Goal: Task Accomplishment & Management: Manage account settings

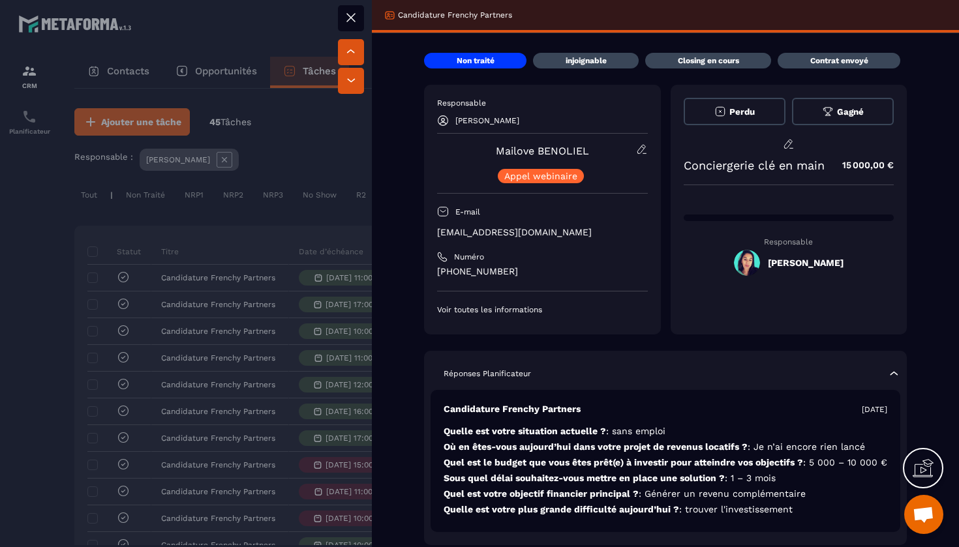
scroll to position [0, 376]
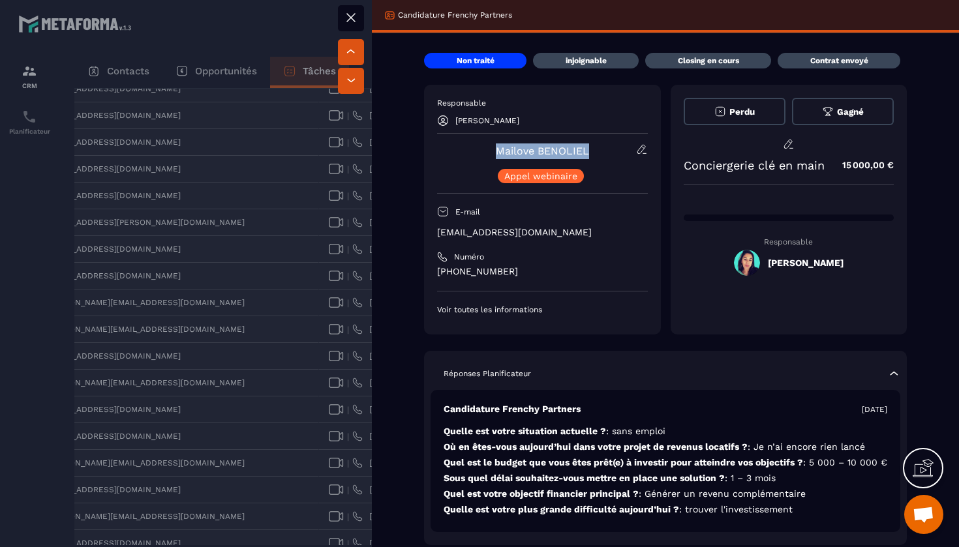
drag, startPoint x: 589, startPoint y: 151, endPoint x: 495, endPoint y: 149, distance: 94.0
click at [495, 149] on div "Mailove [PERSON_NAME] [PERSON_NAME] webinaire" at bounding box center [542, 164] width 211 height 40
copy link "Mailove BENOLIEL"
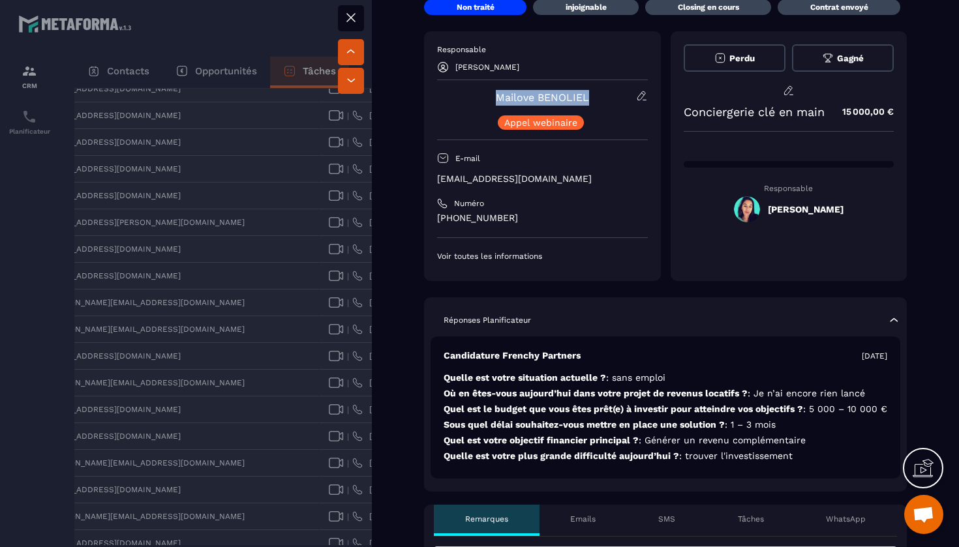
scroll to position [54, 0]
click at [353, 10] on icon at bounding box center [351, 18] width 16 height 16
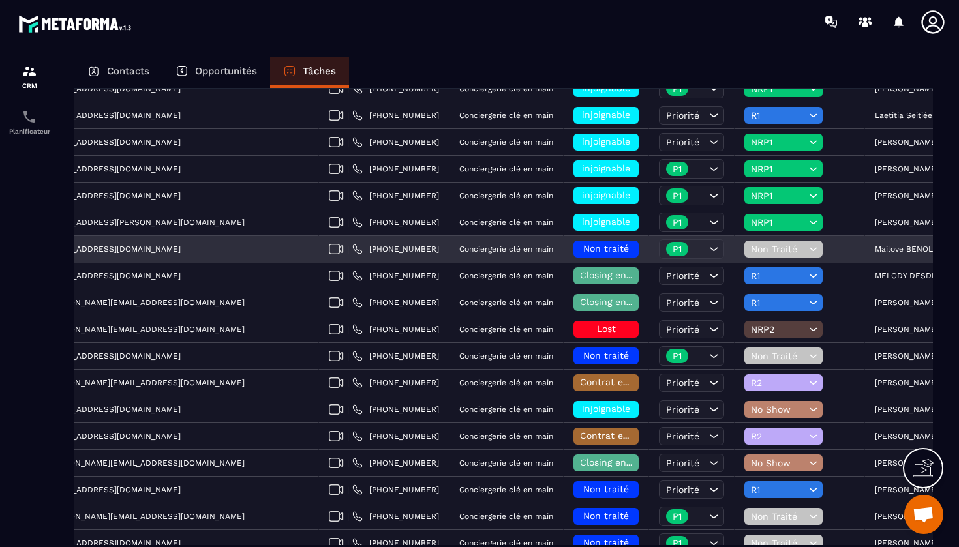
click at [751, 251] on span "Non Traité" at bounding box center [778, 249] width 55 height 10
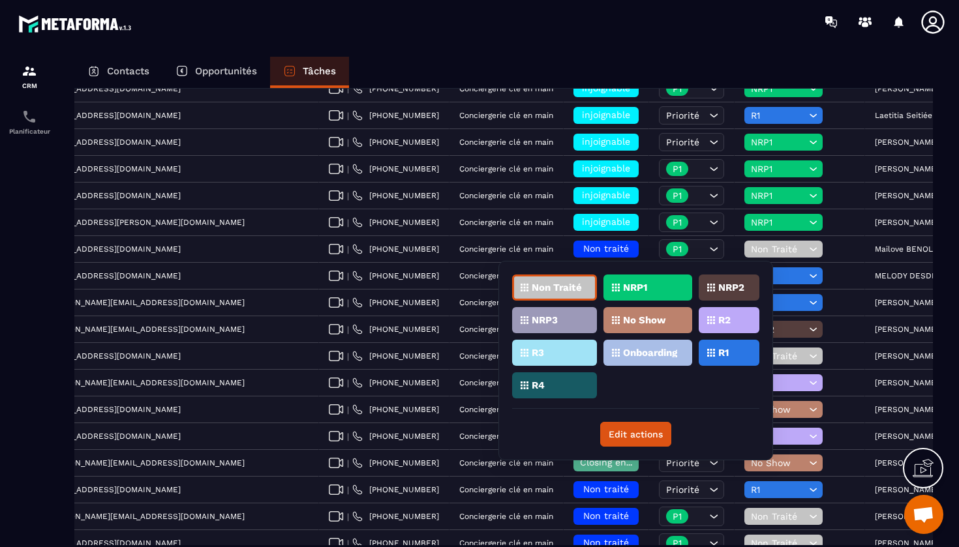
click at [642, 287] on p "NRP1" at bounding box center [635, 287] width 24 height 9
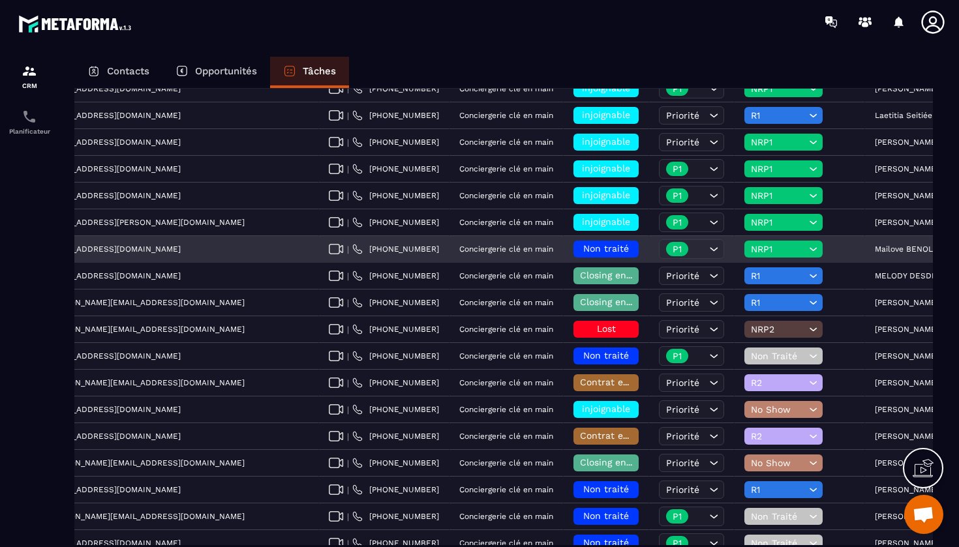
click at [583, 251] on span "Non traité" at bounding box center [606, 248] width 46 height 10
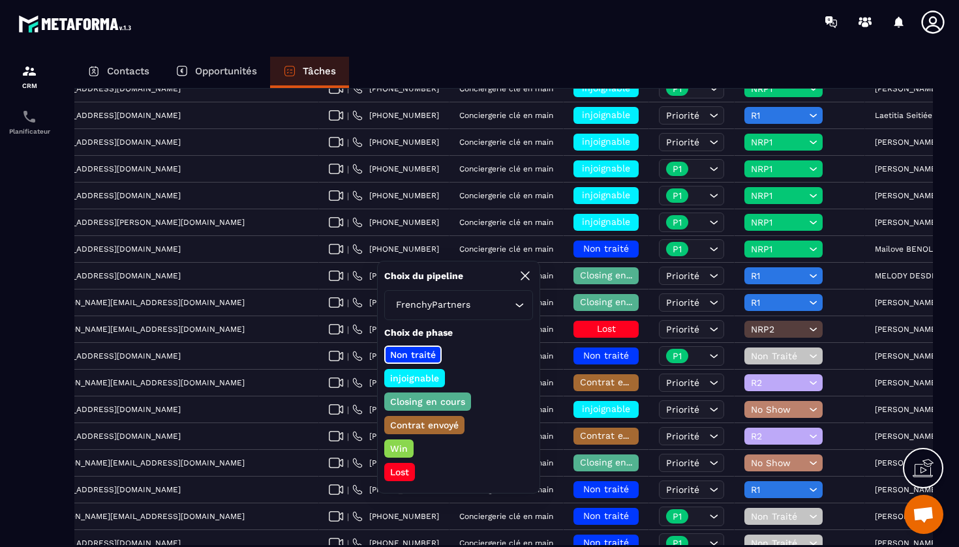
click at [422, 382] on p "injoignable" at bounding box center [414, 378] width 53 height 13
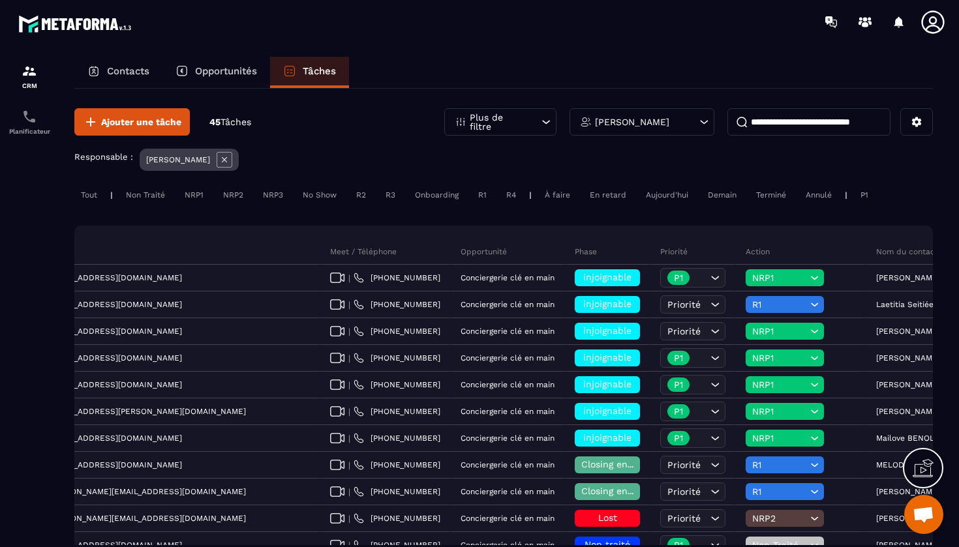
click at [693, 121] on div "[PERSON_NAME]" at bounding box center [642, 121] width 145 height 27
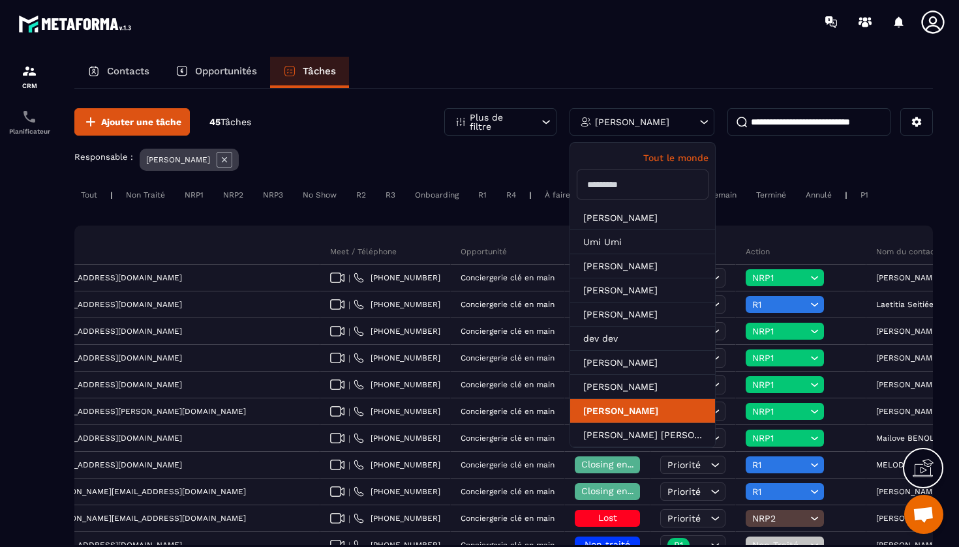
click at [640, 414] on li "[PERSON_NAME]" at bounding box center [642, 411] width 145 height 24
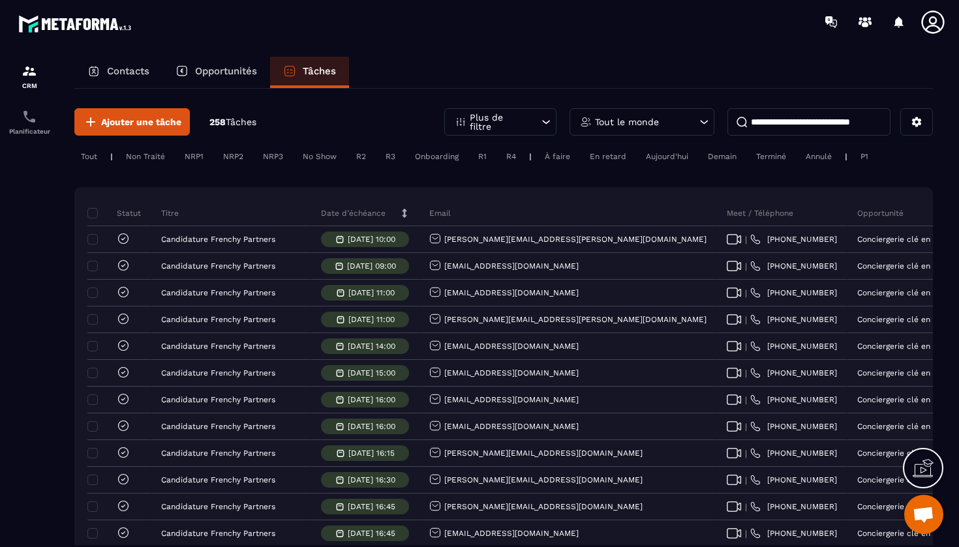
click at [690, 115] on div "Tout le monde" at bounding box center [642, 121] width 145 height 27
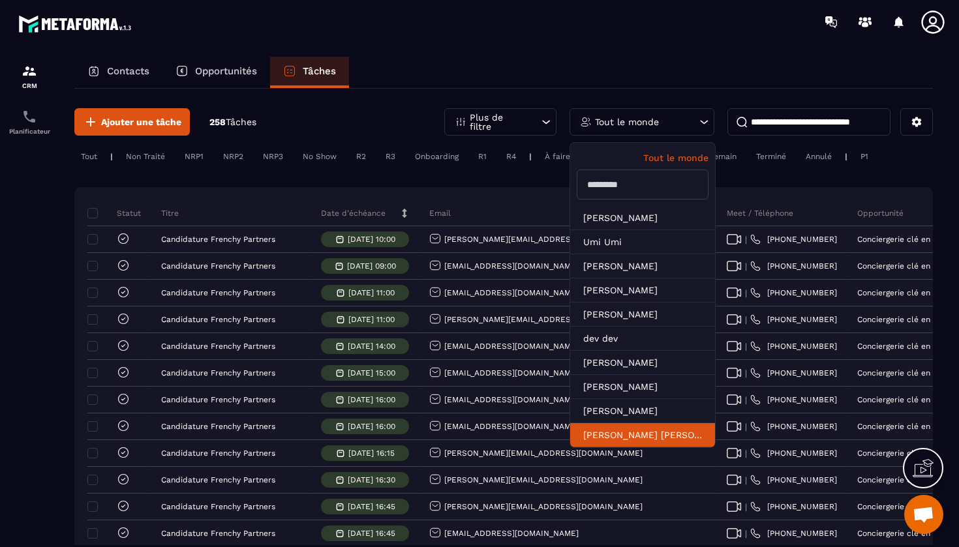
click at [646, 431] on li "[PERSON_NAME] [PERSON_NAME]" at bounding box center [642, 435] width 145 height 24
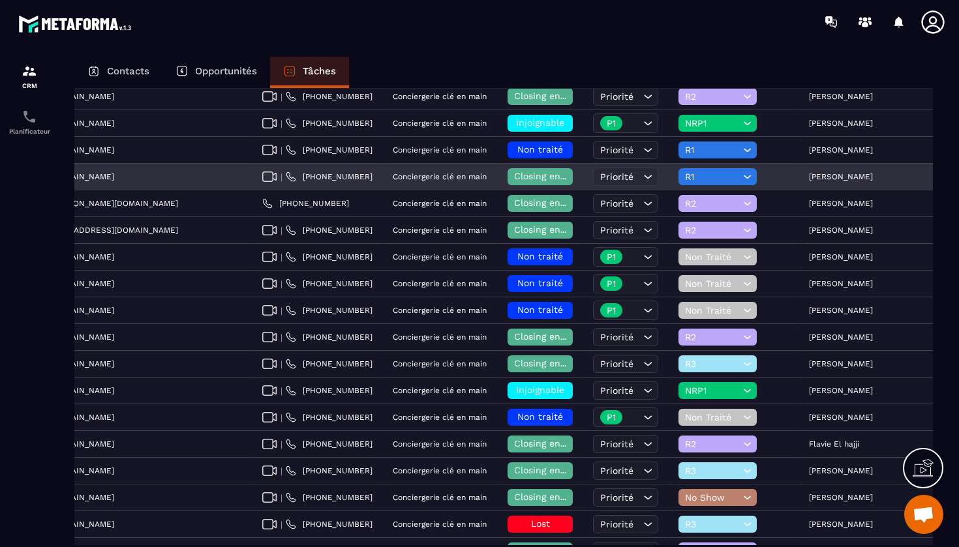
scroll to position [236, 0]
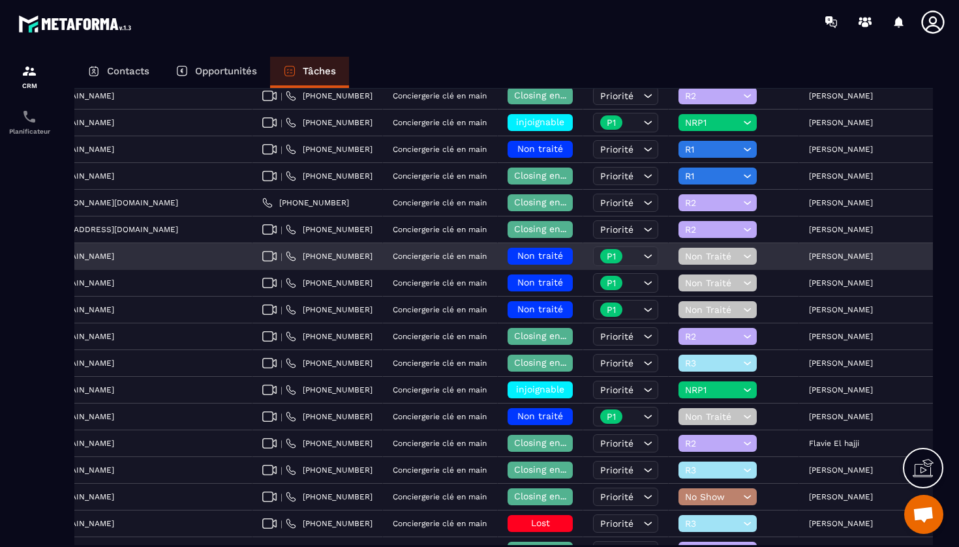
click at [809, 256] on p "[PERSON_NAME]" at bounding box center [841, 256] width 64 height 9
